Goal: Information Seeking & Learning: Learn about a topic

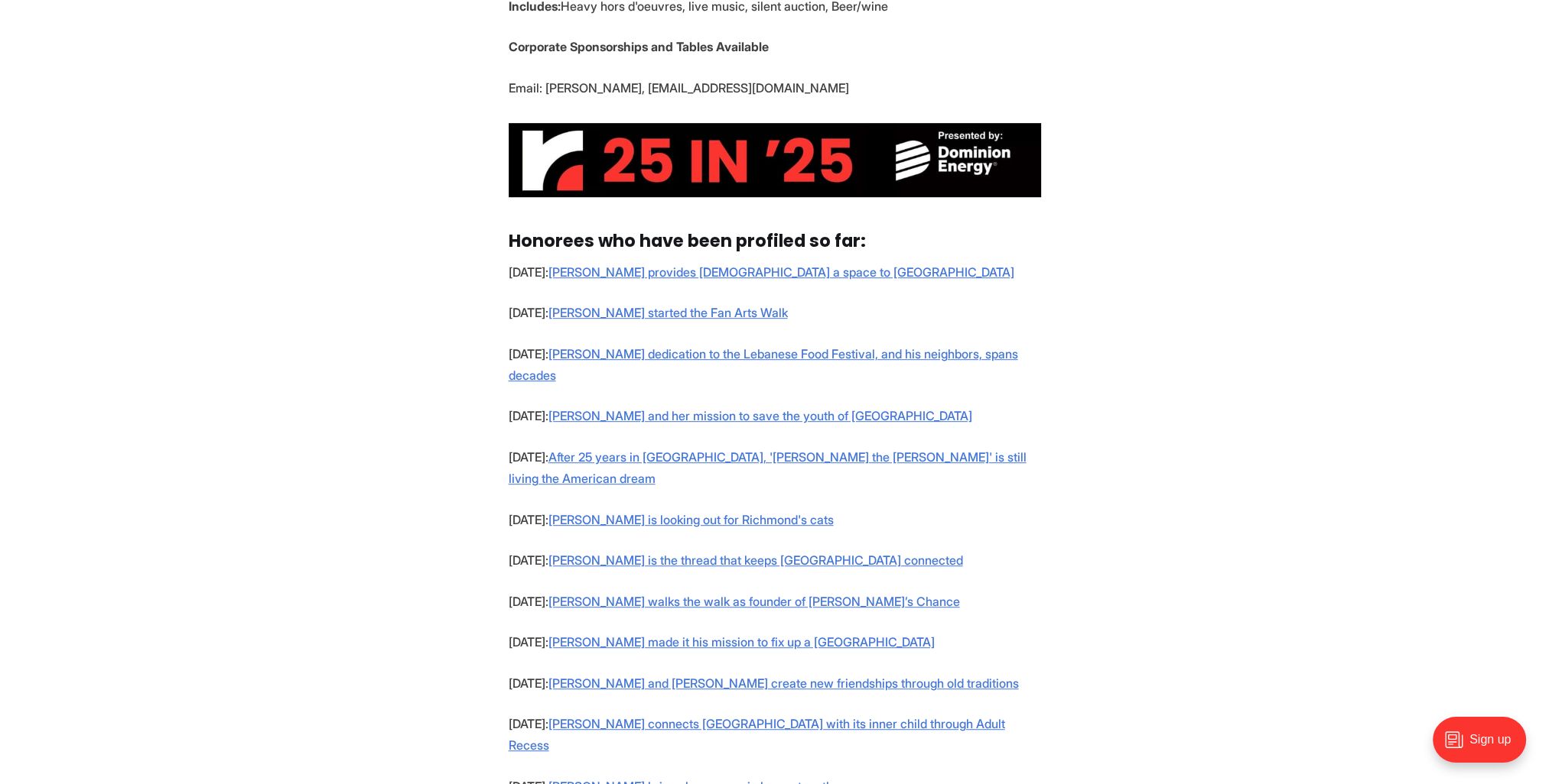
scroll to position [1070, 0]
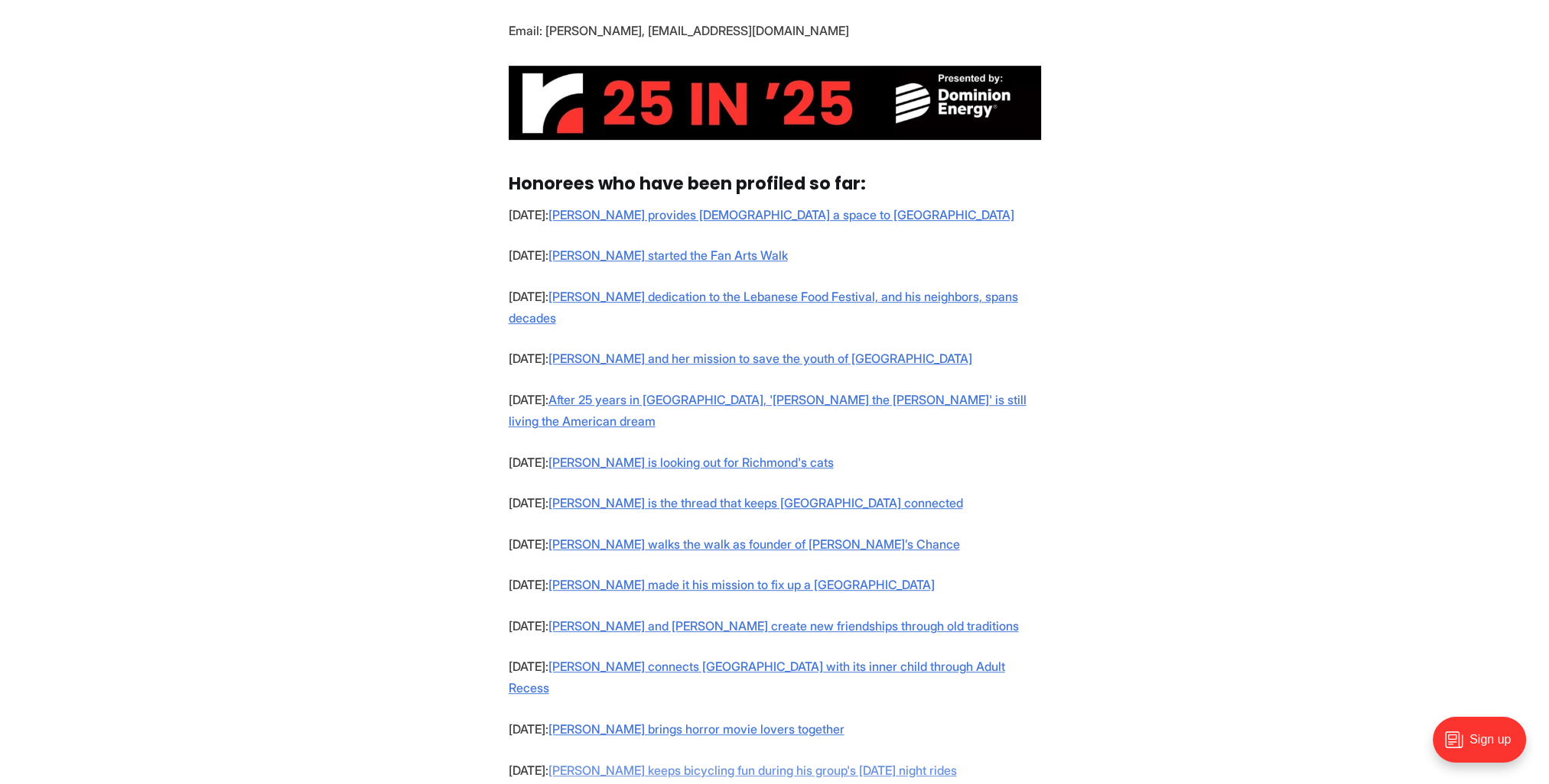
click at [773, 763] on link "Keith Ramsey keeps bicycling fun during his group's Monday night rides" at bounding box center [753, 770] width 409 height 15
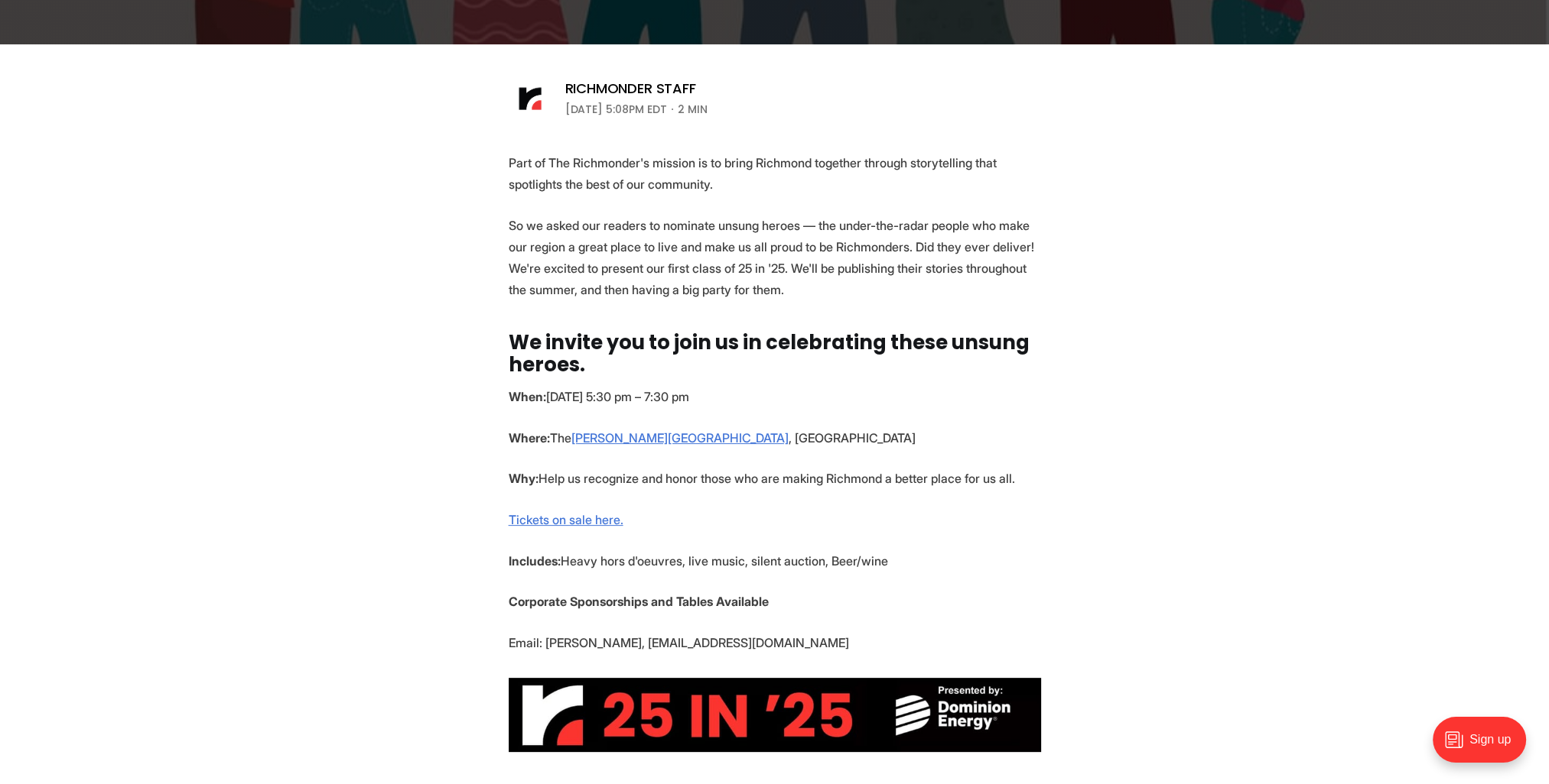
scroll to position [458, 0]
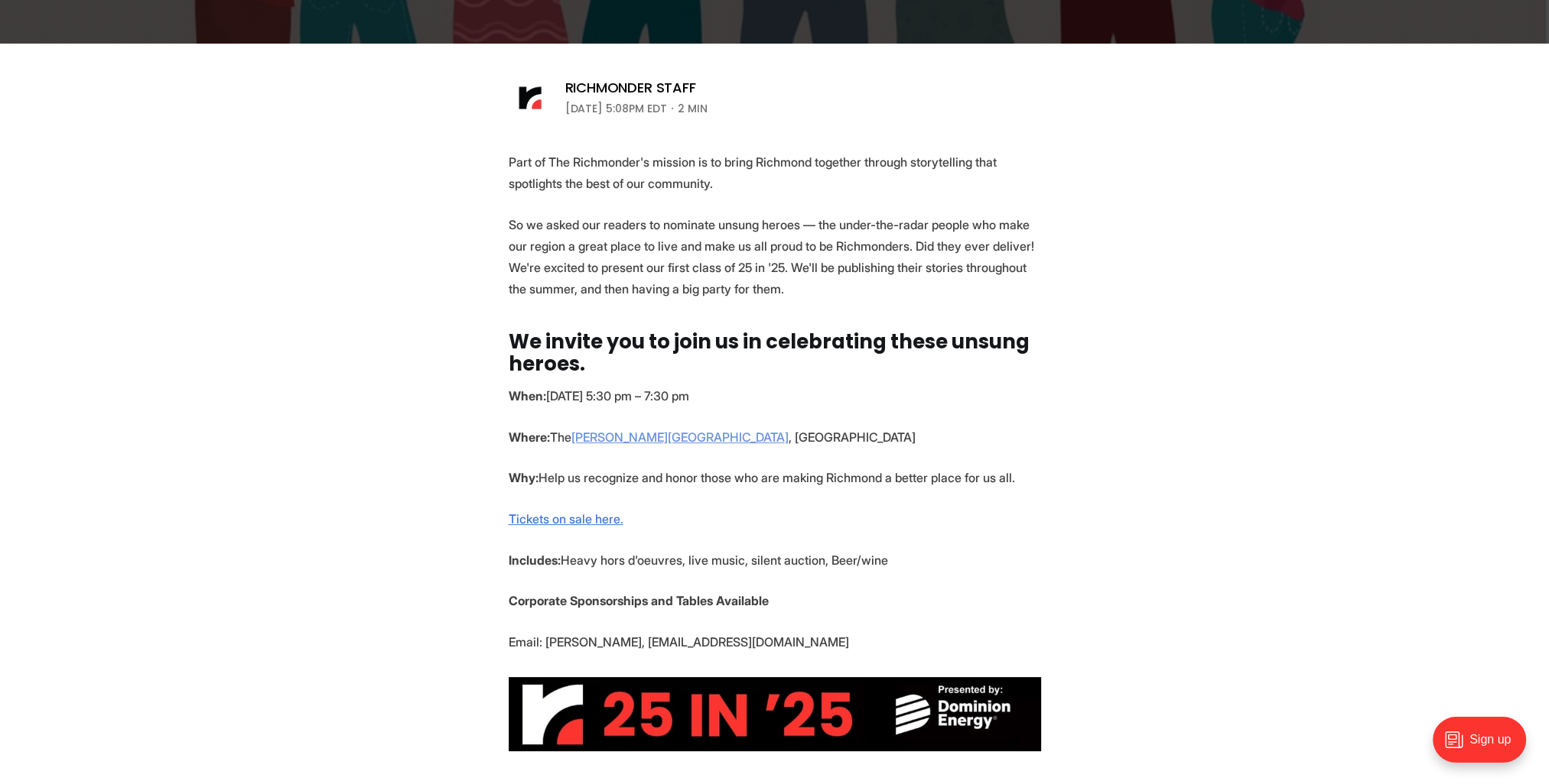
click at [626, 436] on link "Robinson Theater" at bounding box center [679, 437] width 217 height 15
